Goal: Information Seeking & Learning: Learn about a topic

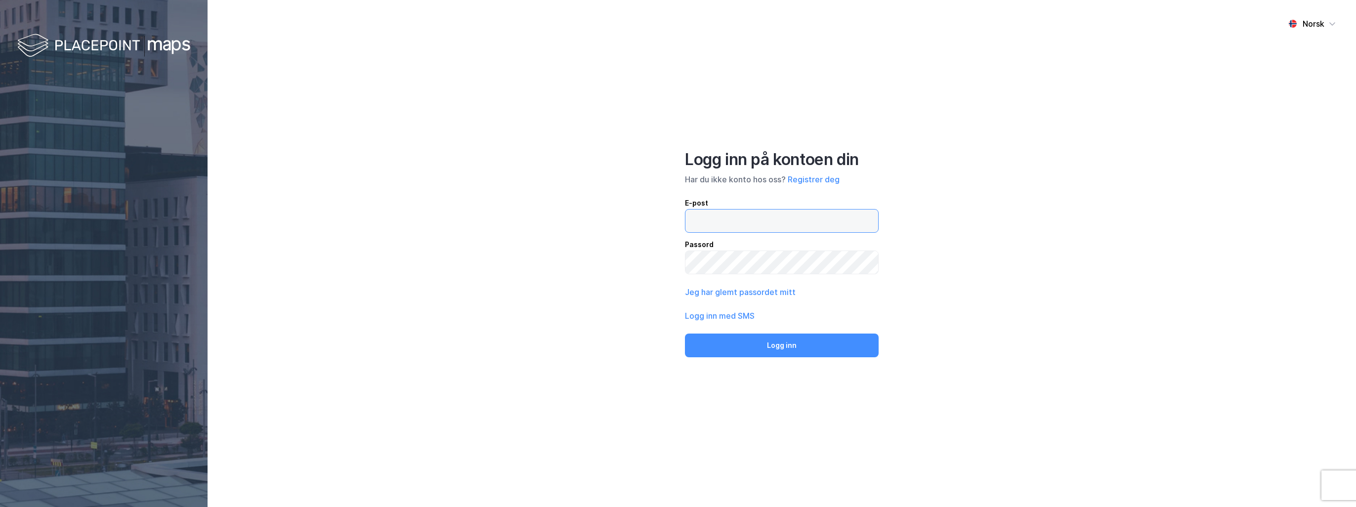
click at [586, 218] on input "email" at bounding box center [781, 220] width 193 height 23
click at [512, 223] on div "Norsk Logg inn på kontoen din Har du ikke konto hos oss? Registrer deg E-post P…" at bounding box center [782, 253] width 1148 height 507
click at [586, 217] on input "email" at bounding box center [781, 220] width 193 height 23
type input "hatloy@union.no"
click at [586, 334] on button "Logg inn" at bounding box center [782, 346] width 194 height 24
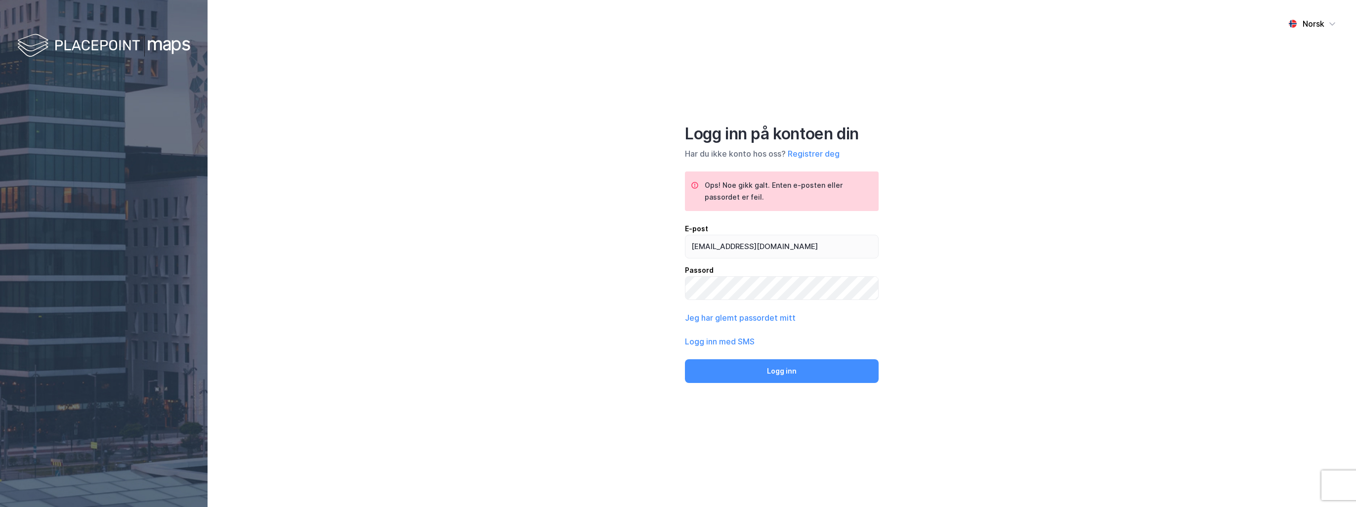
click at [530, 282] on div "Norsk Logg inn på kontoen din Har du ikke konto hos oss? Registrer deg Ops! Noe…" at bounding box center [782, 253] width 1148 height 507
click at [586, 159] on button "Registrer deg" at bounding box center [814, 154] width 52 height 12
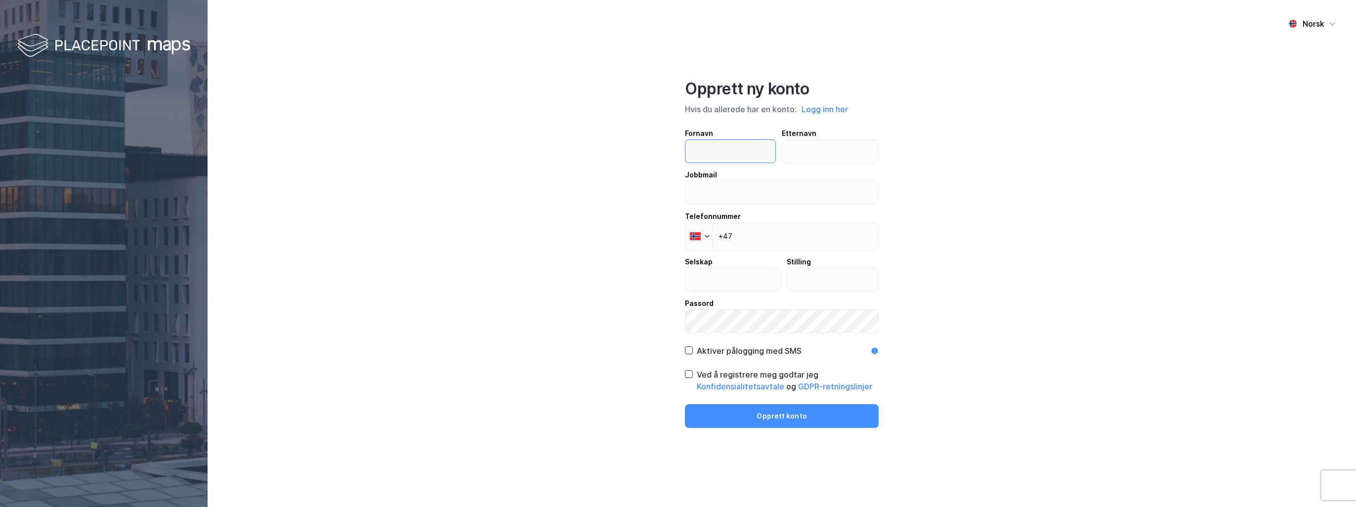
click at [586, 155] on input "text" at bounding box center [730, 151] width 90 height 23
type input "Torbjørn"
type input "Hatløy"
type input "hatloy@union.no"
type input "+47 928 23 782"
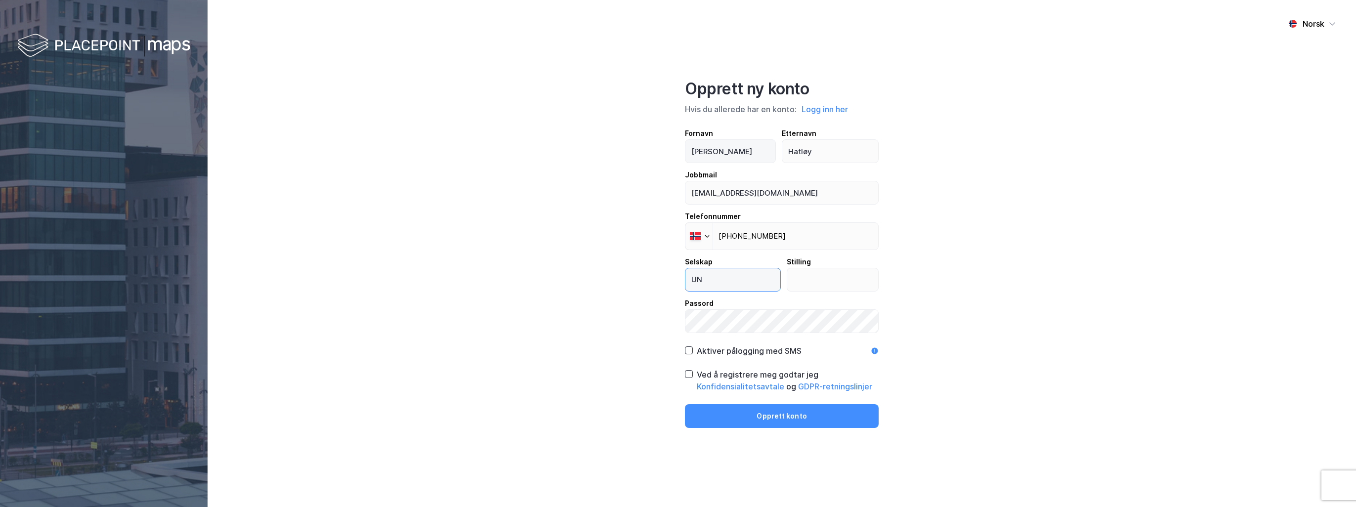
type input "UNION"
type input "Utleiemegler"
click at [586, 343] on icon at bounding box center [688, 374] width 7 height 7
click at [586, 343] on button "Opprett konto" at bounding box center [782, 416] width 194 height 24
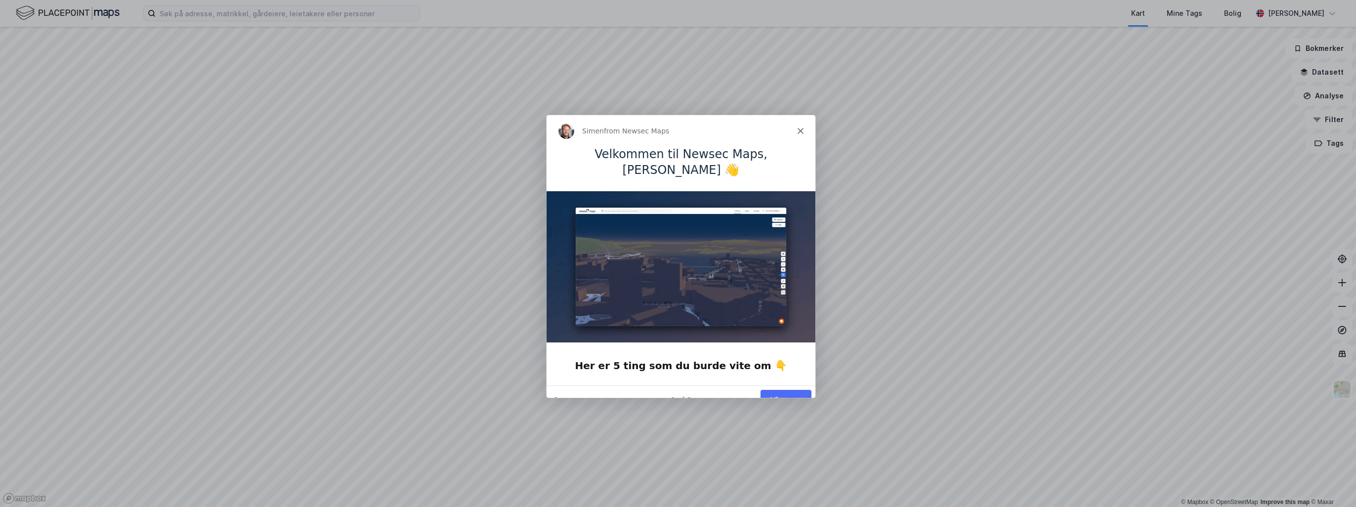
click at [787, 389] on button "Vis meg" at bounding box center [785, 399] width 51 height 20
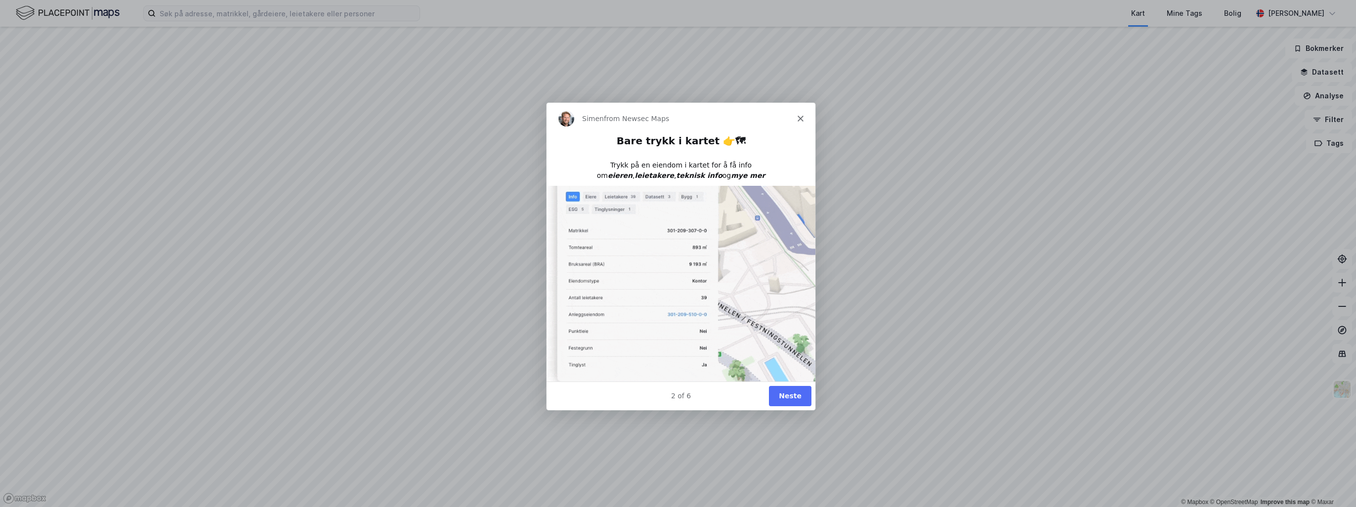
click at [791, 392] on button "Neste" at bounding box center [789, 395] width 42 height 20
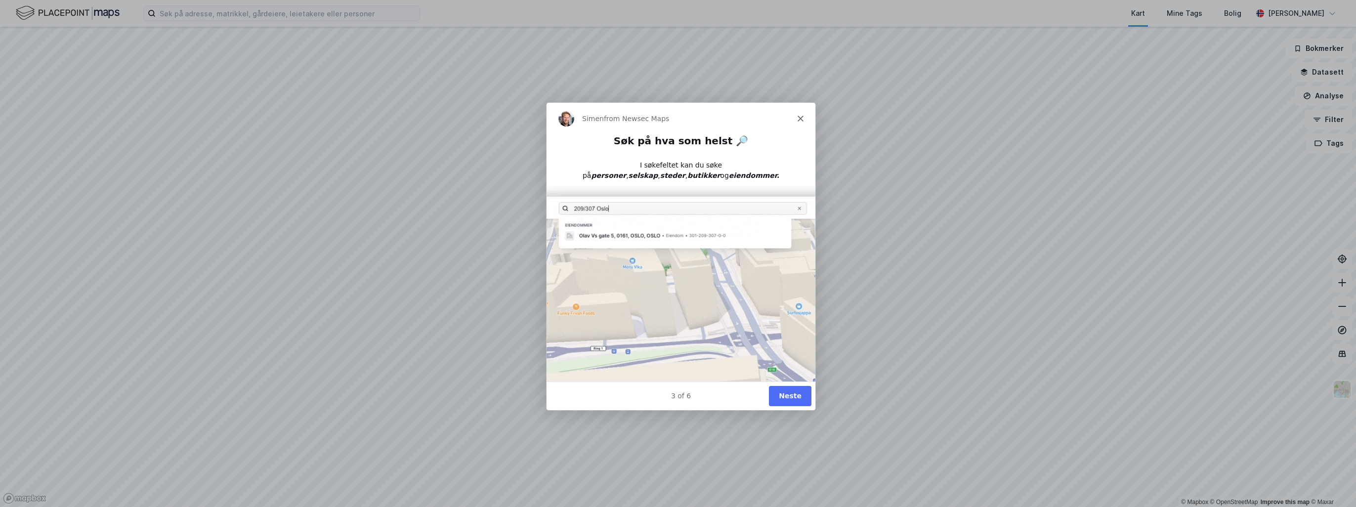
click at [786, 397] on button "Neste" at bounding box center [789, 395] width 42 height 20
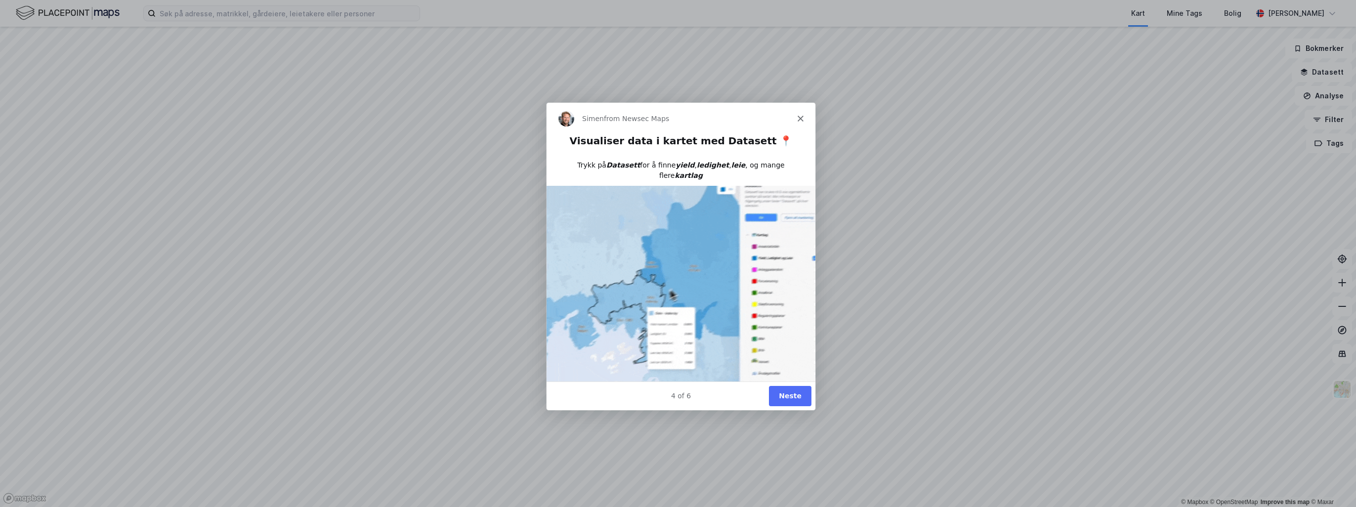
click at [785, 393] on button "Neste" at bounding box center [789, 395] width 42 height 20
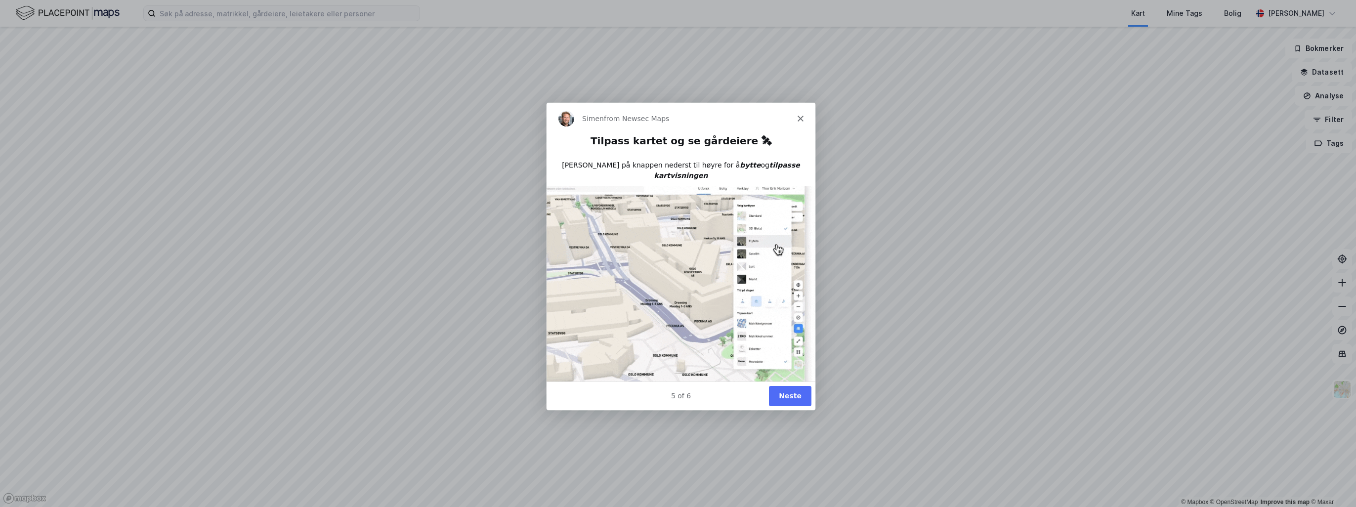
click at [787, 392] on button "Neste" at bounding box center [789, 395] width 42 height 20
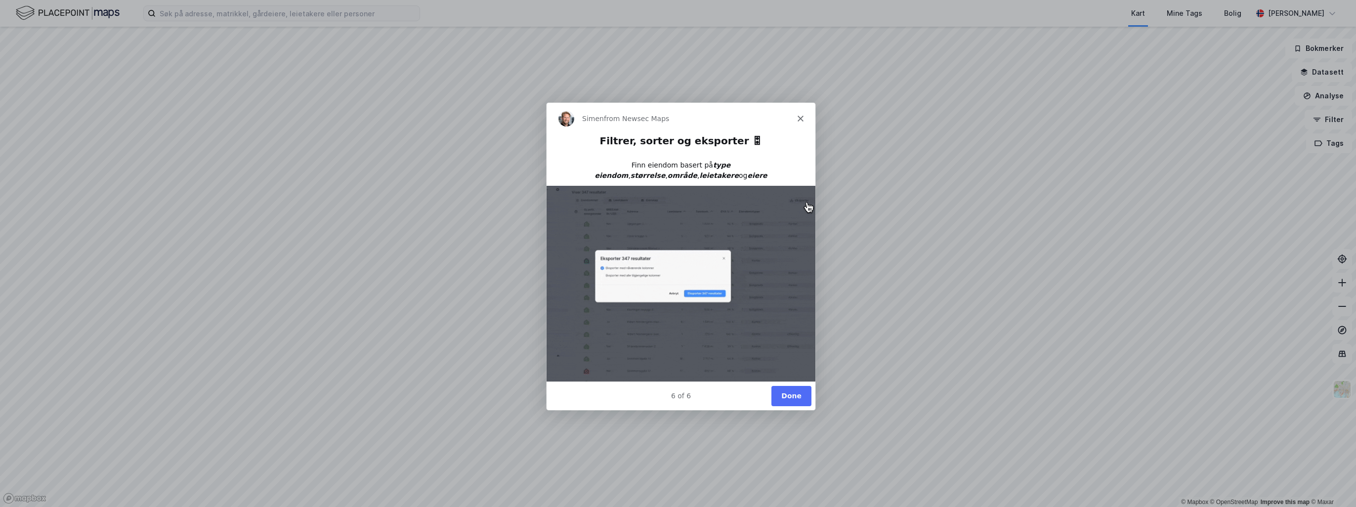
click at [777, 395] on button "Done" at bounding box center [791, 395] width 40 height 20
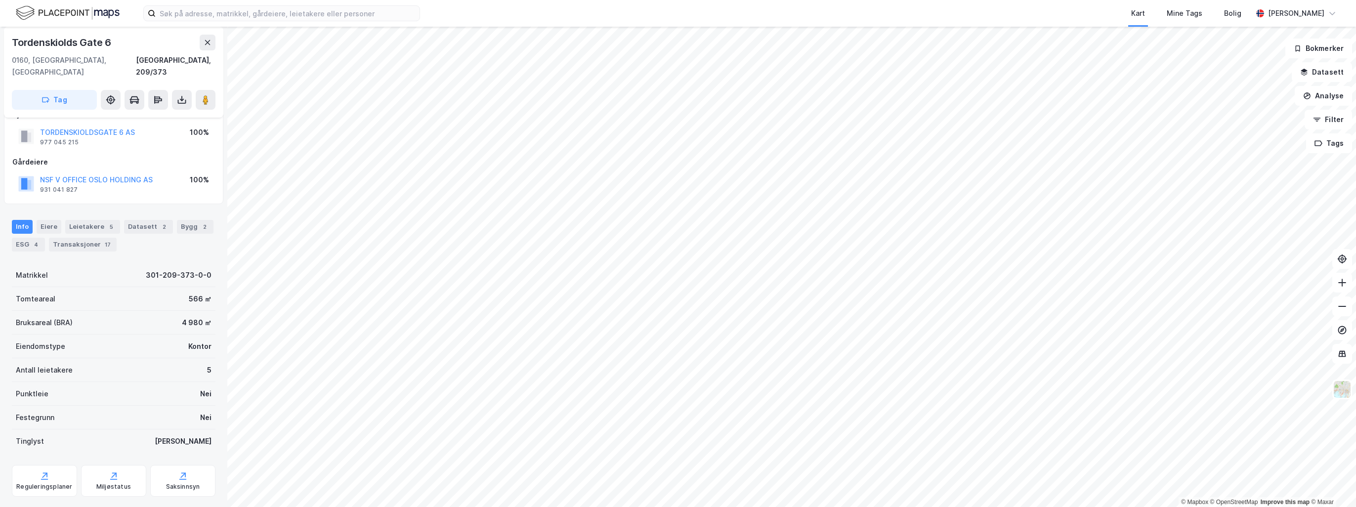
scroll to position [30, 0]
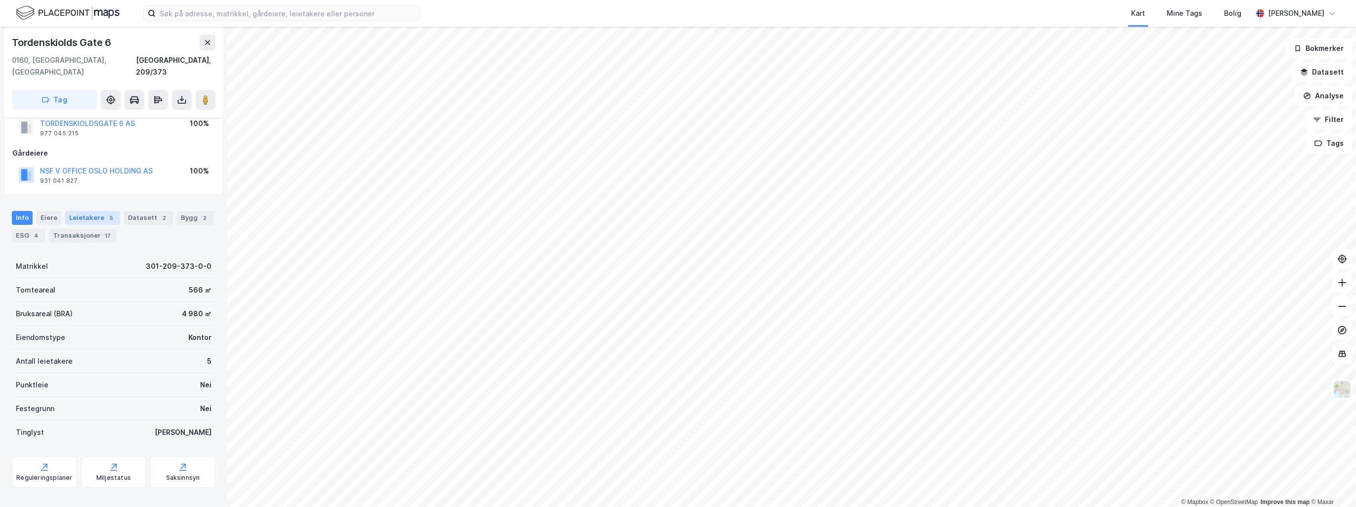
click at [86, 211] on div "Leietakere 5" at bounding box center [92, 218] width 55 height 14
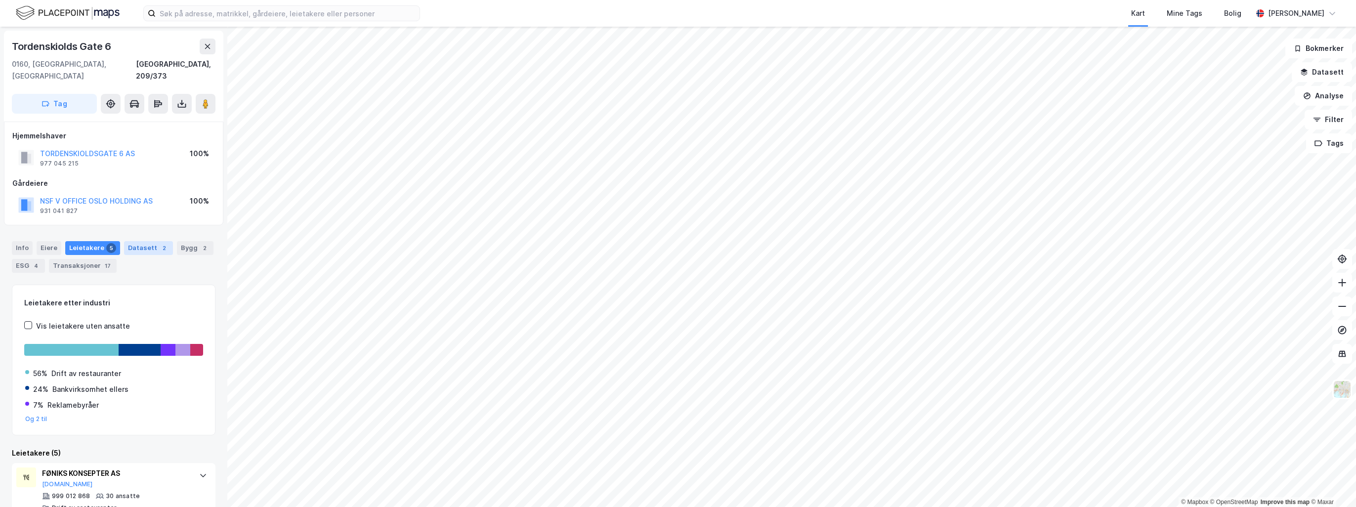
click at [146, 241] on div "Datasett 2" at bounding box center [148, 248] width 49 height 14
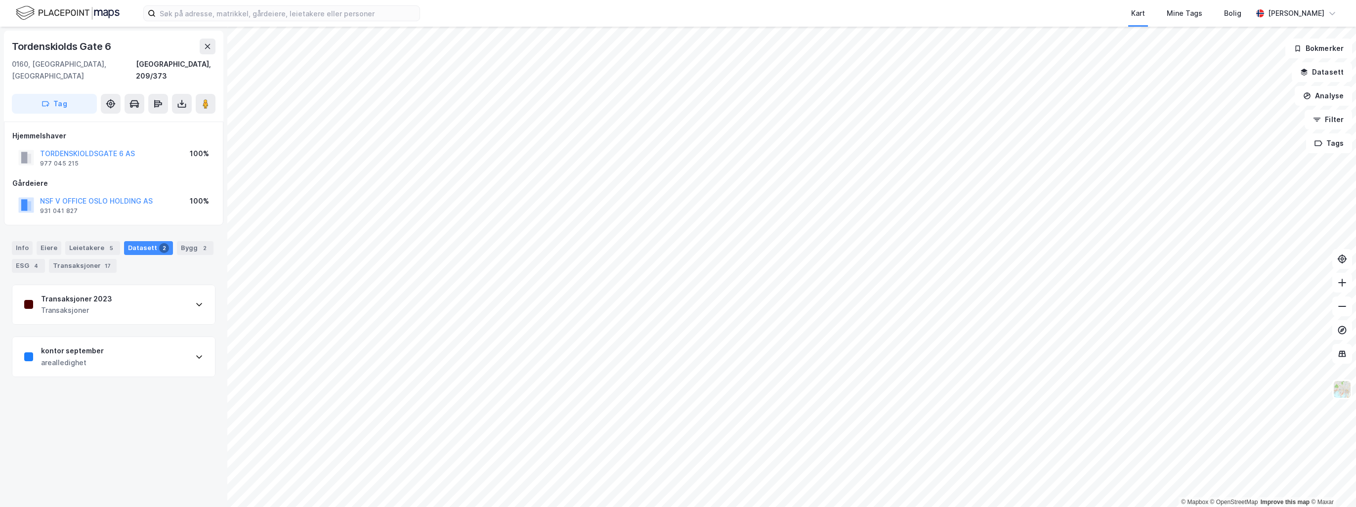
click at [101, 304] on div "Transaksjoner" at bounding box center [76, 310] width 71 height 12
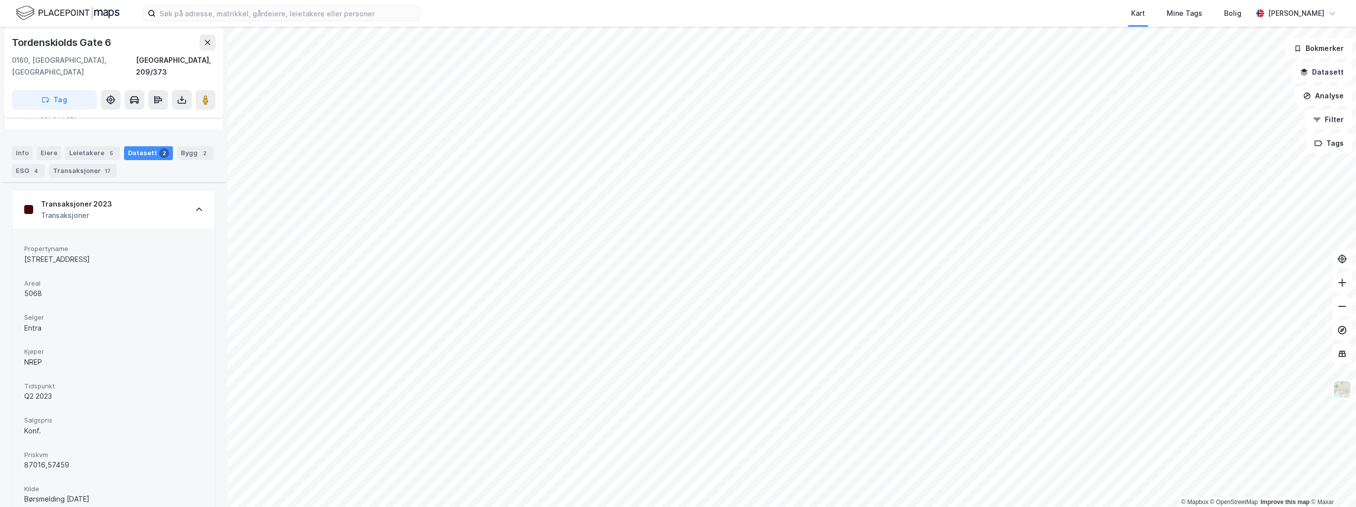
scroll to position [11, 0]
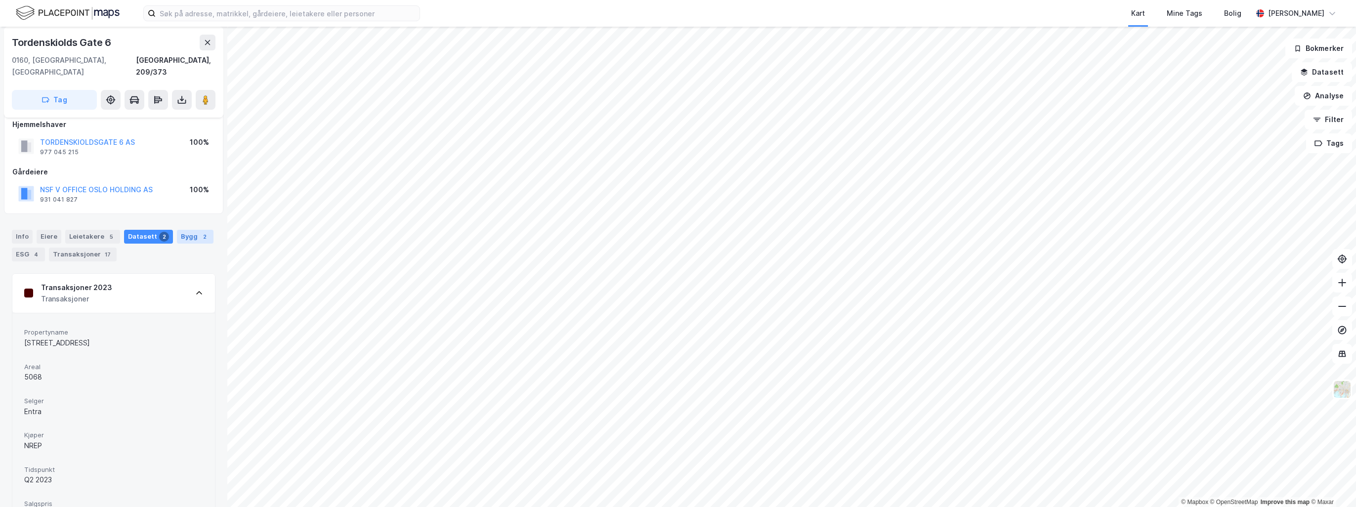
click at [177, 230] on div "Bygg 2" at bounding box center [195, 237] width 37 height 14
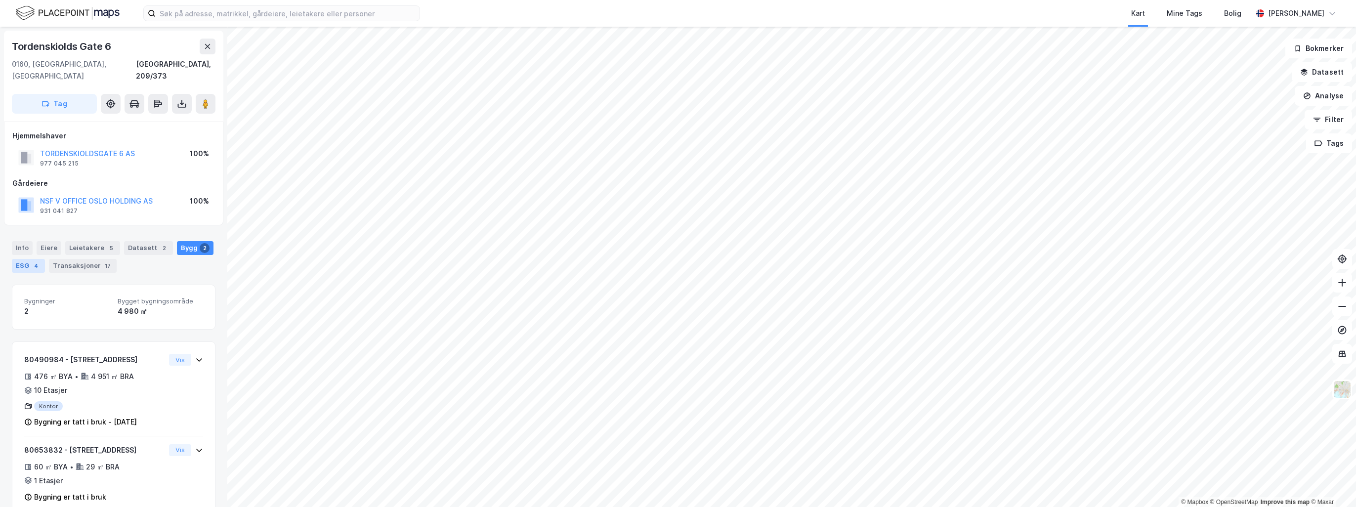
click at [13, 259] on div "ESG 4" at bounding box center [28, 266] width 33 height 14
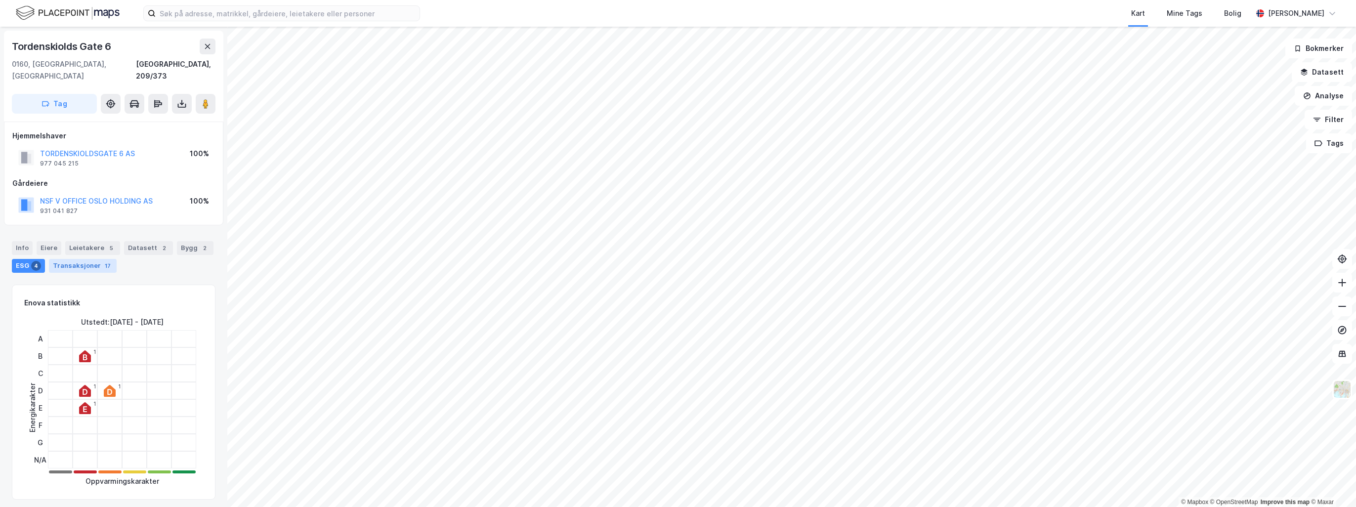
click at [83, 259] on div "Transaksjoner 17" at bounding box center [83, 266] width 68 height 14
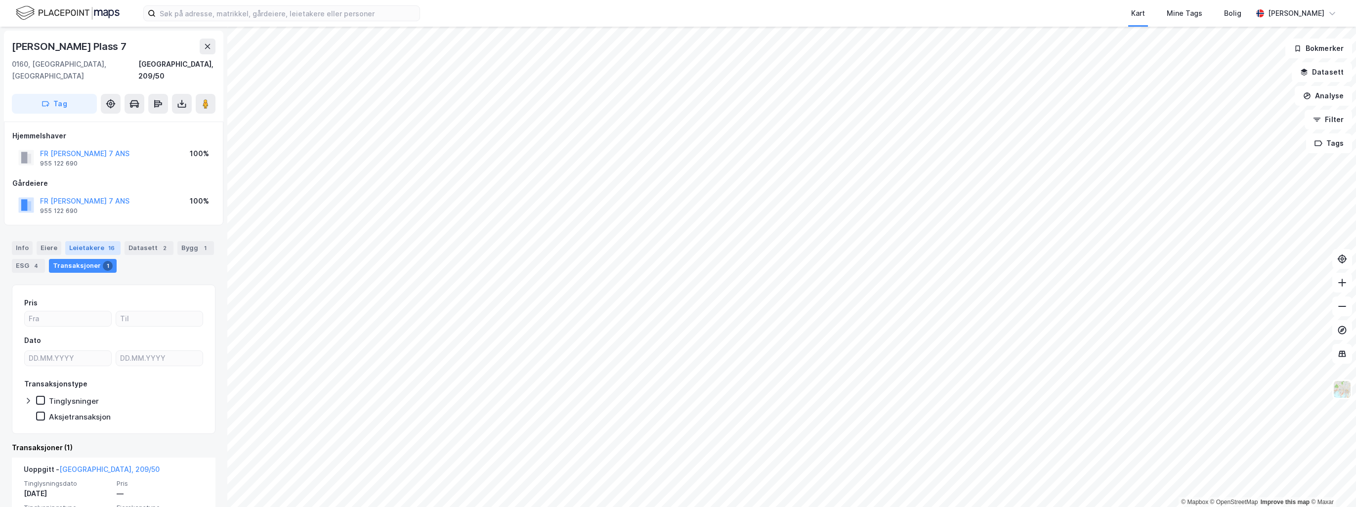
click at [89, 241] on div "Leietakere 16" at bounding box center [92, 248] width 55 height 14
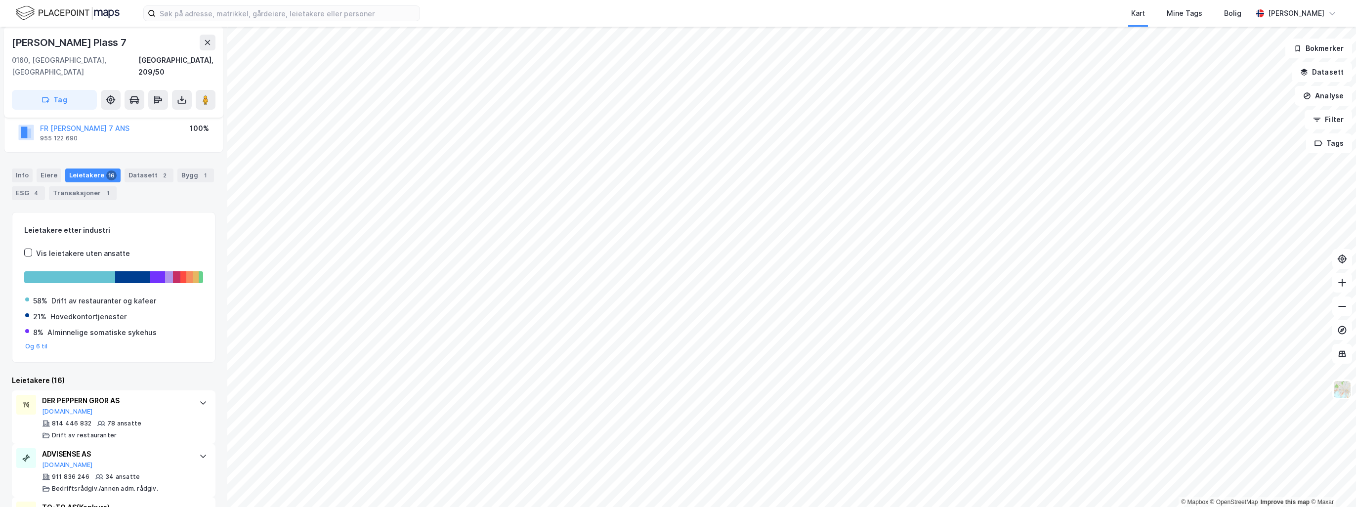
scroll to position [148, 0]
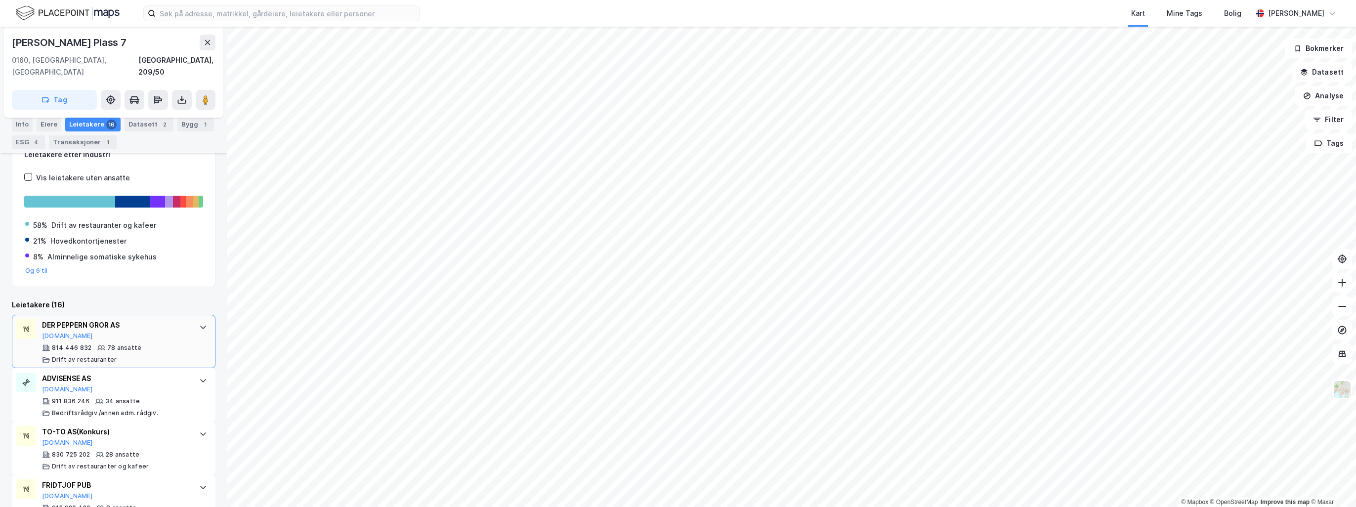
click at [137, 328] on div "DER PEPPERN GROR AS [DOMAIN_NAME] 814 446 832 78 ansatte Drift av restauranter" at bounding box center [115, 341] width 147 height 44
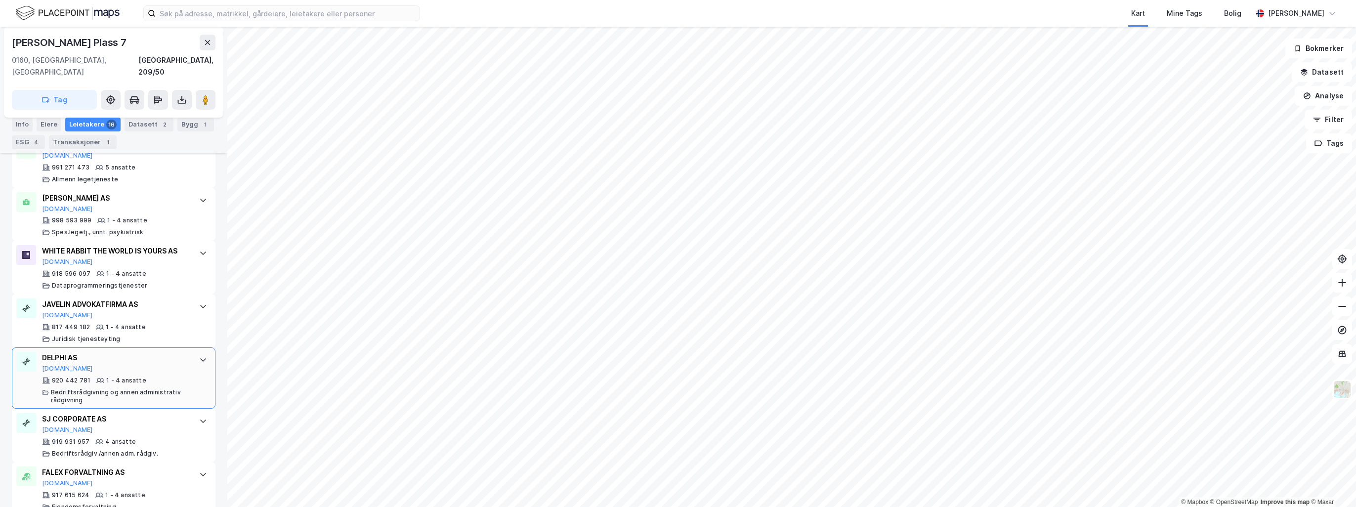
scroll to position [1186, 0]
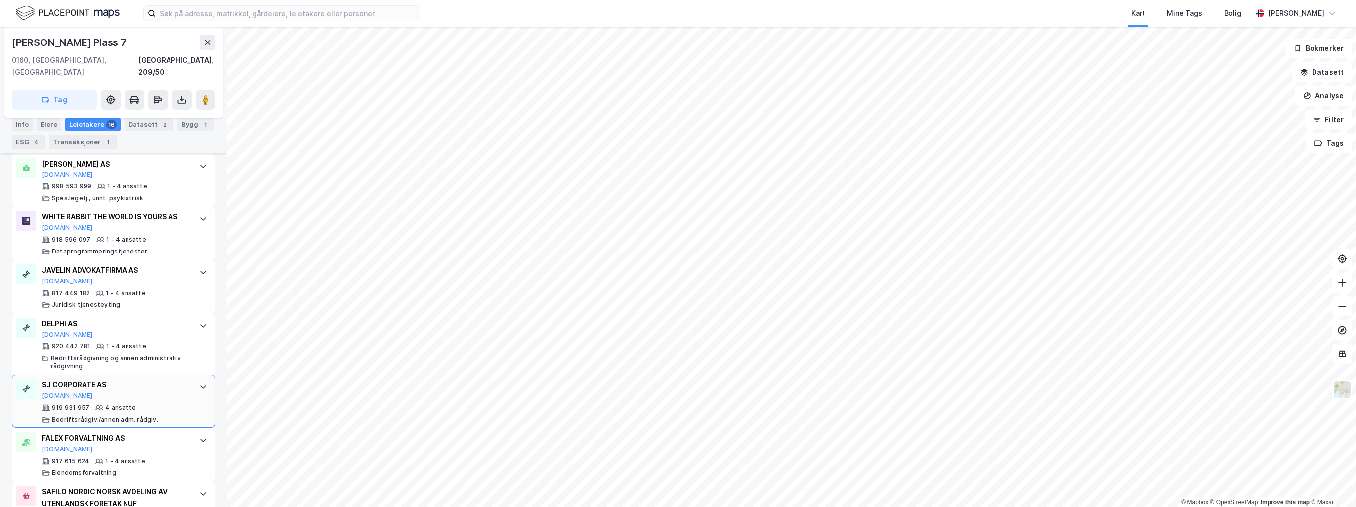
click at [117, 404] on div "4 ansatte" at bounding box center [120, 408] width 31 height 8
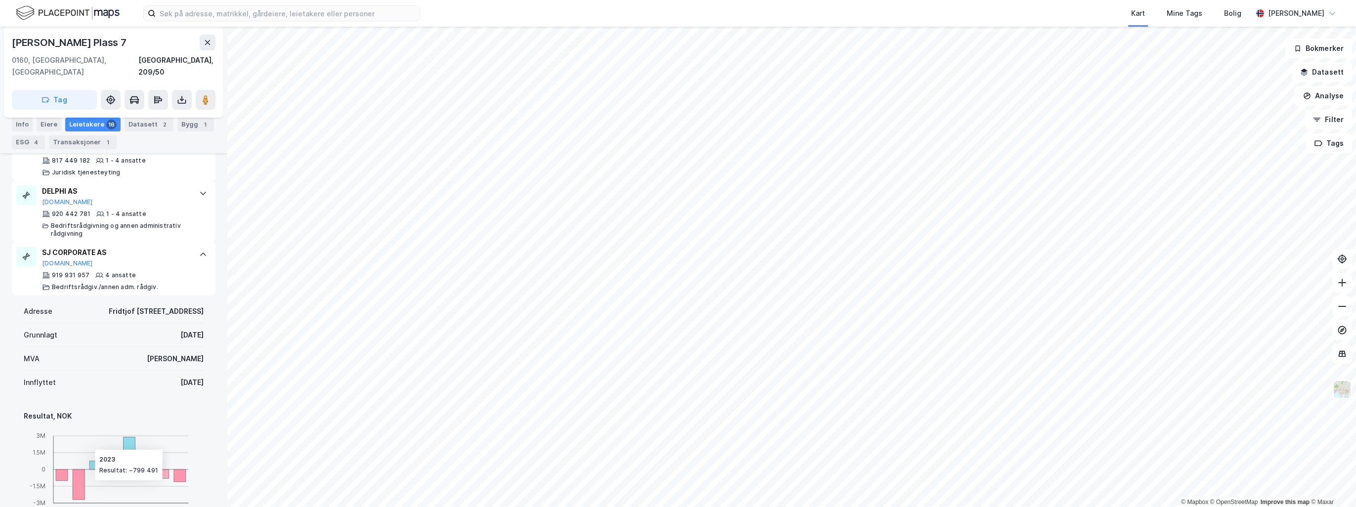
scroll to position [1482, 0]
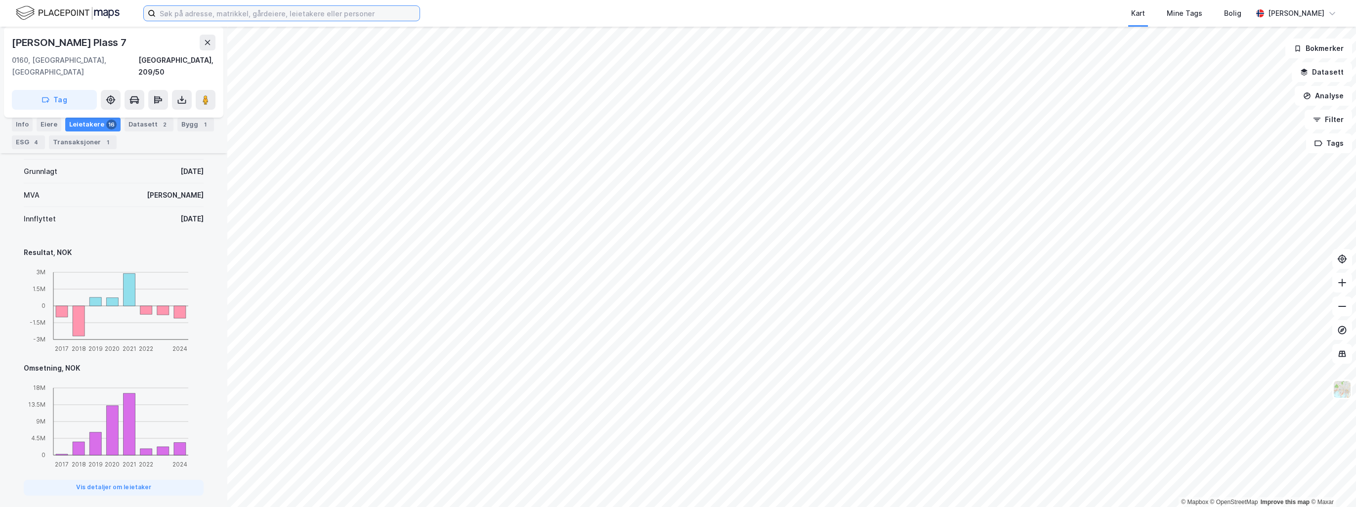
click at [281, 9] on input at bounding box center [288, 13] width 264 height 15
